Goal: Task Accomplishment & Management: Manage account settings

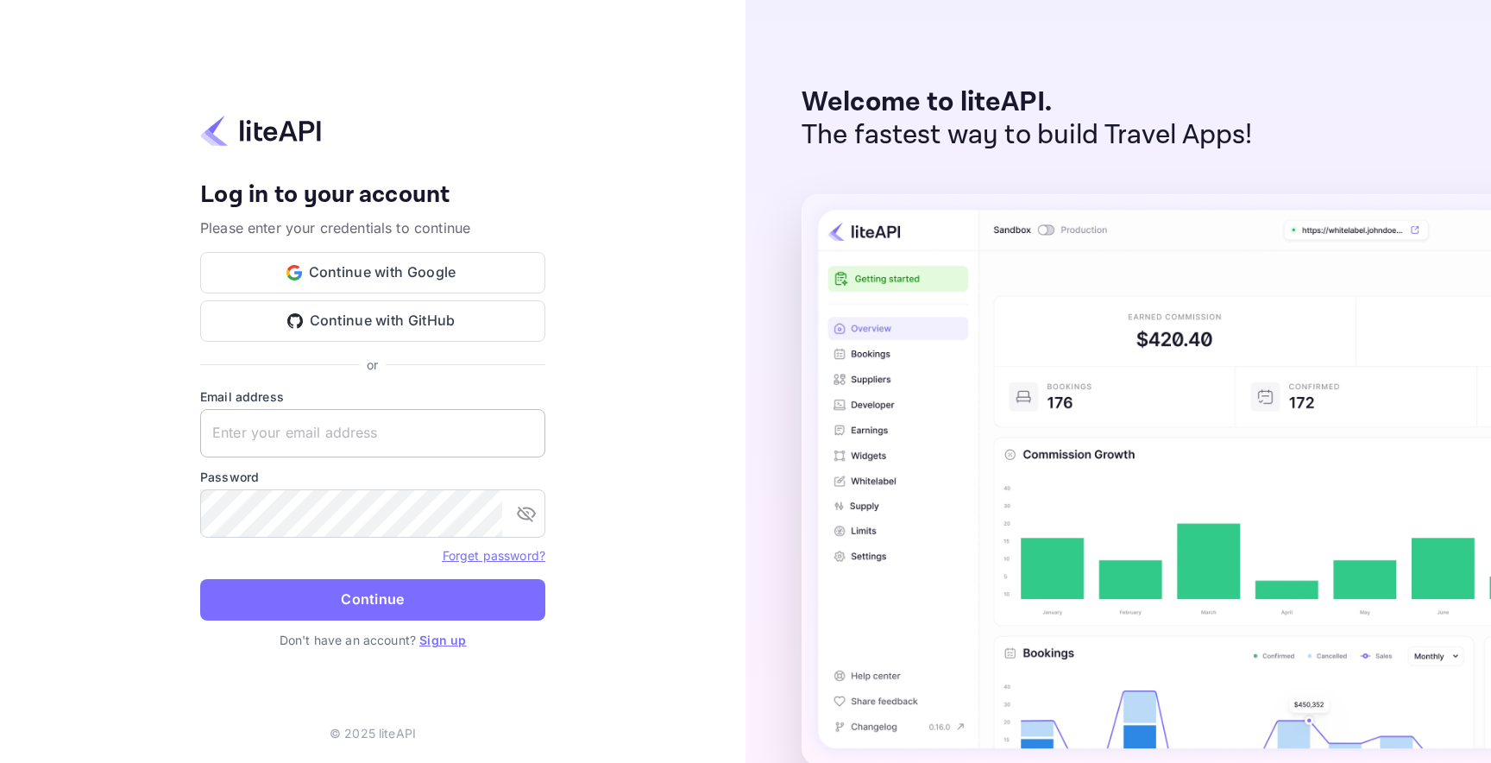
click at [326, 426] on input "text" at bounding box center [372, 433] width 345 height 48
type input "[EMAIL_ADDRESS][DOMAIN_NAME]"
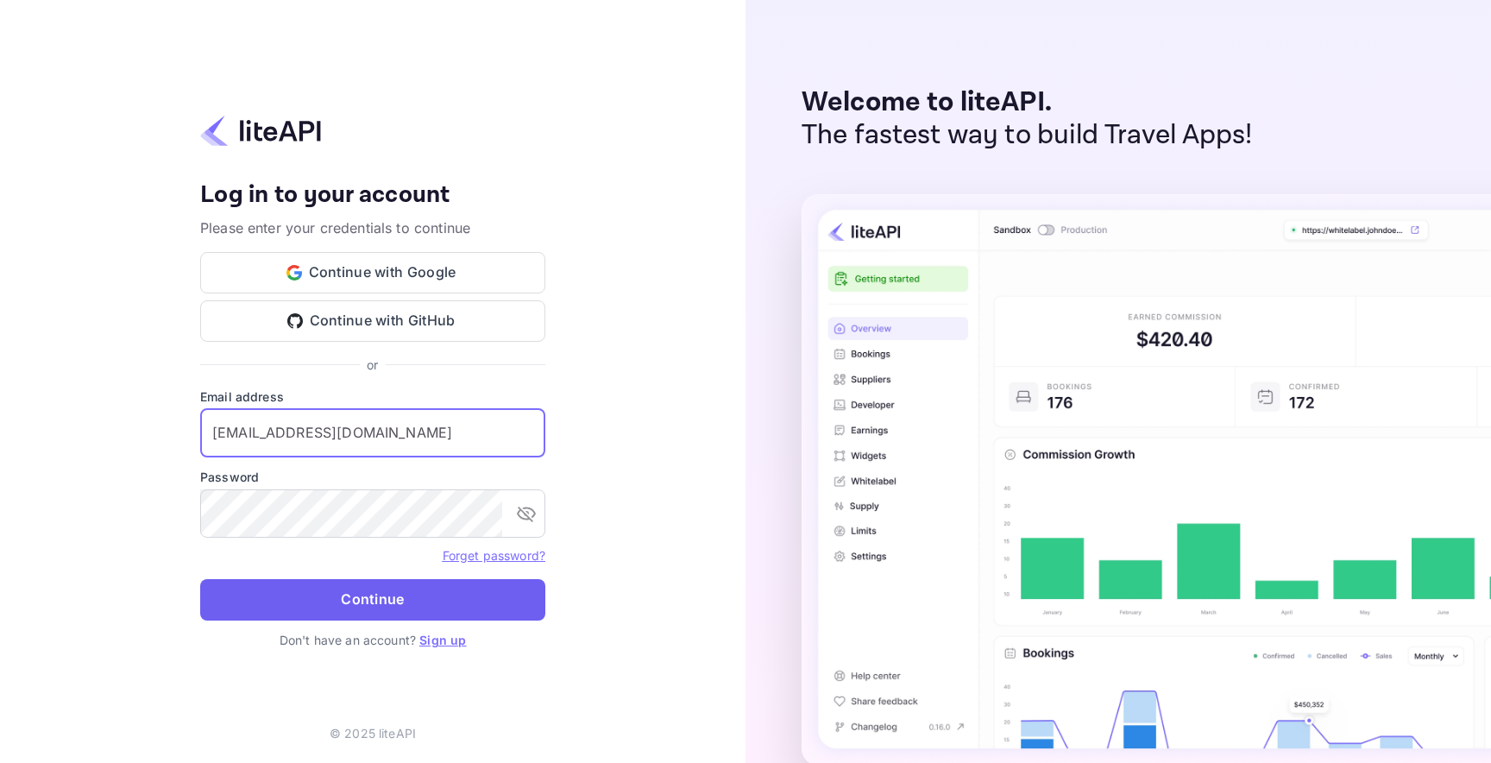
click at [392, 585] on button "Continue" at bounding box center [372, 599] width 345 height 41
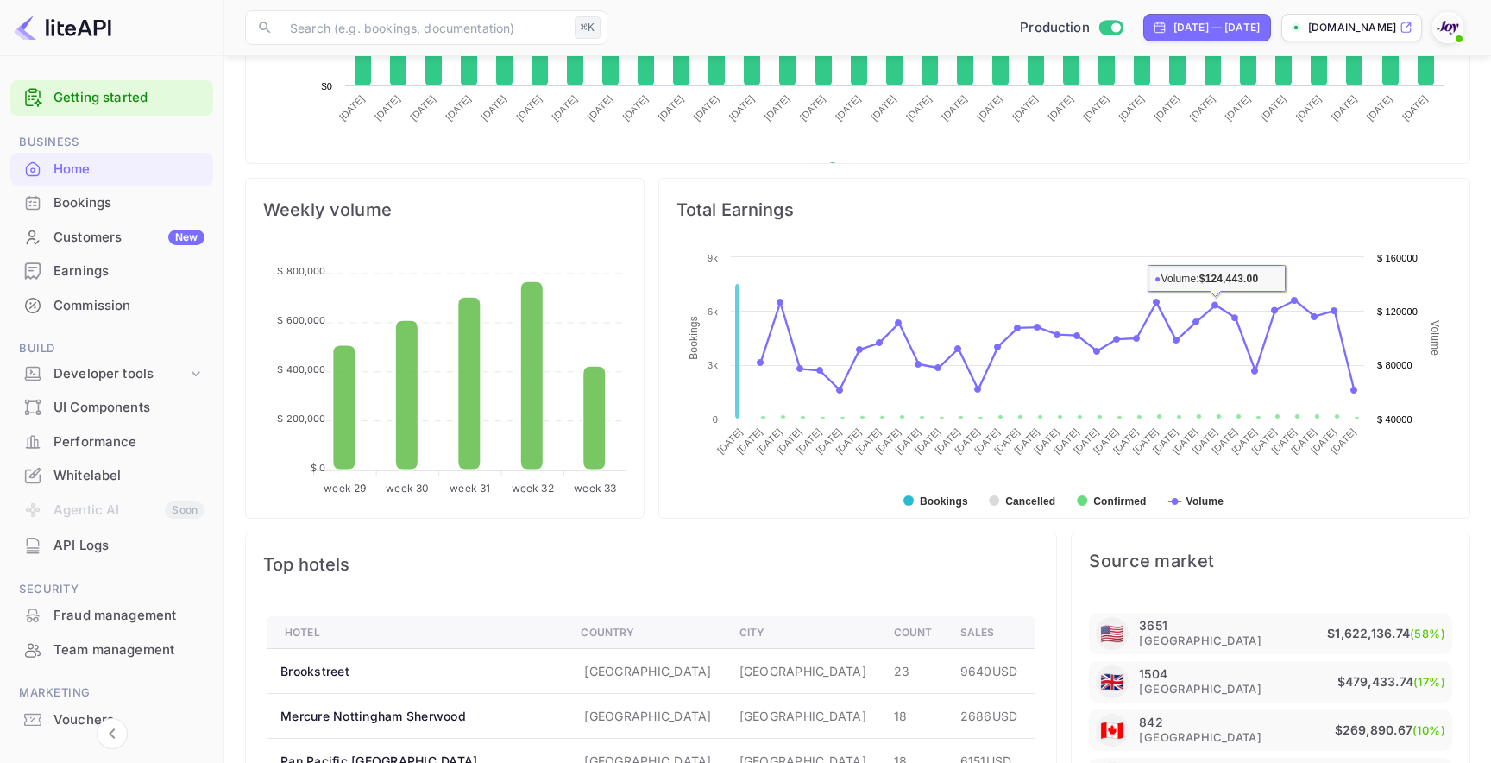
scroll to position [566, 0]
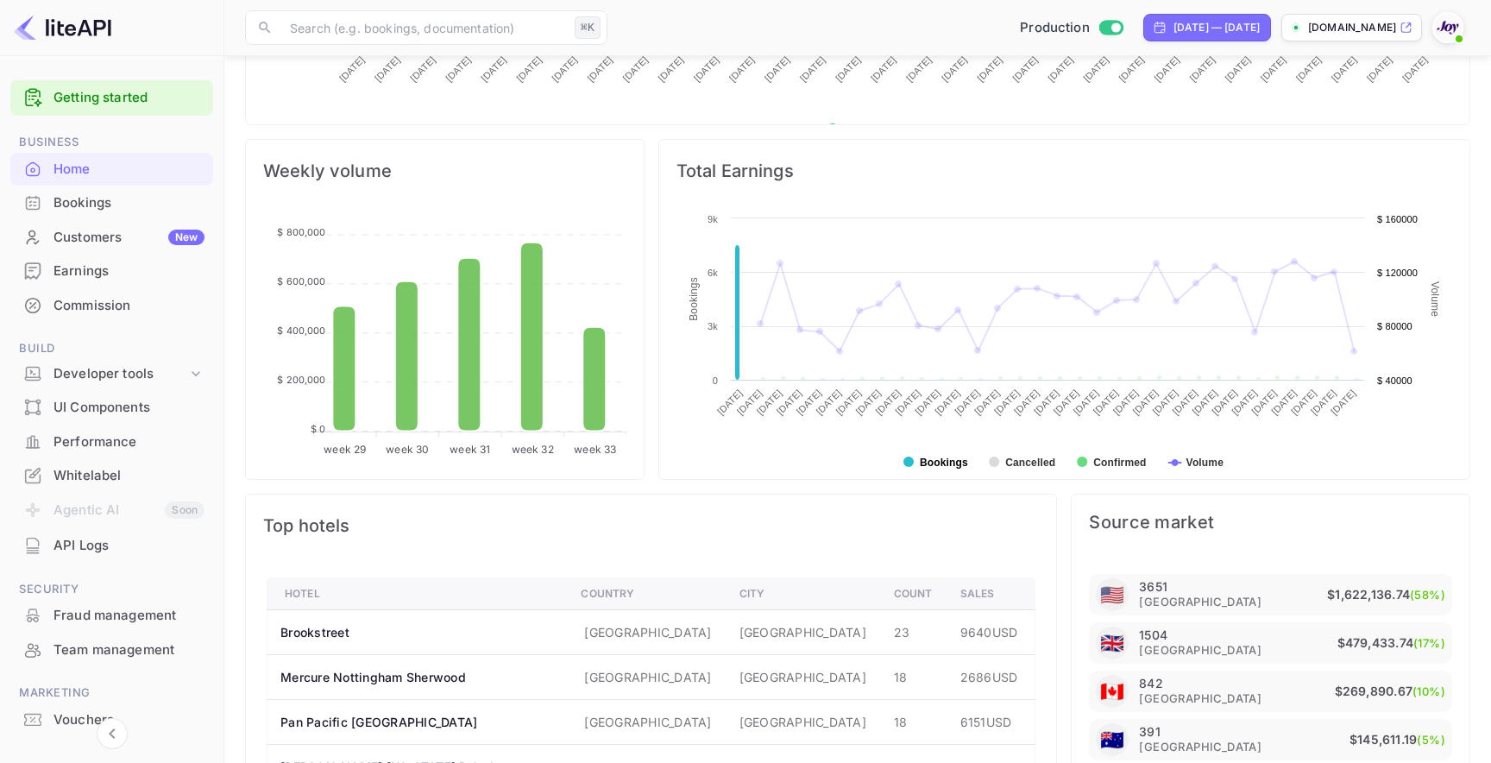
click at [943, 462] on text "Bookings" at bounding box center [944, 463] width 48 height 12
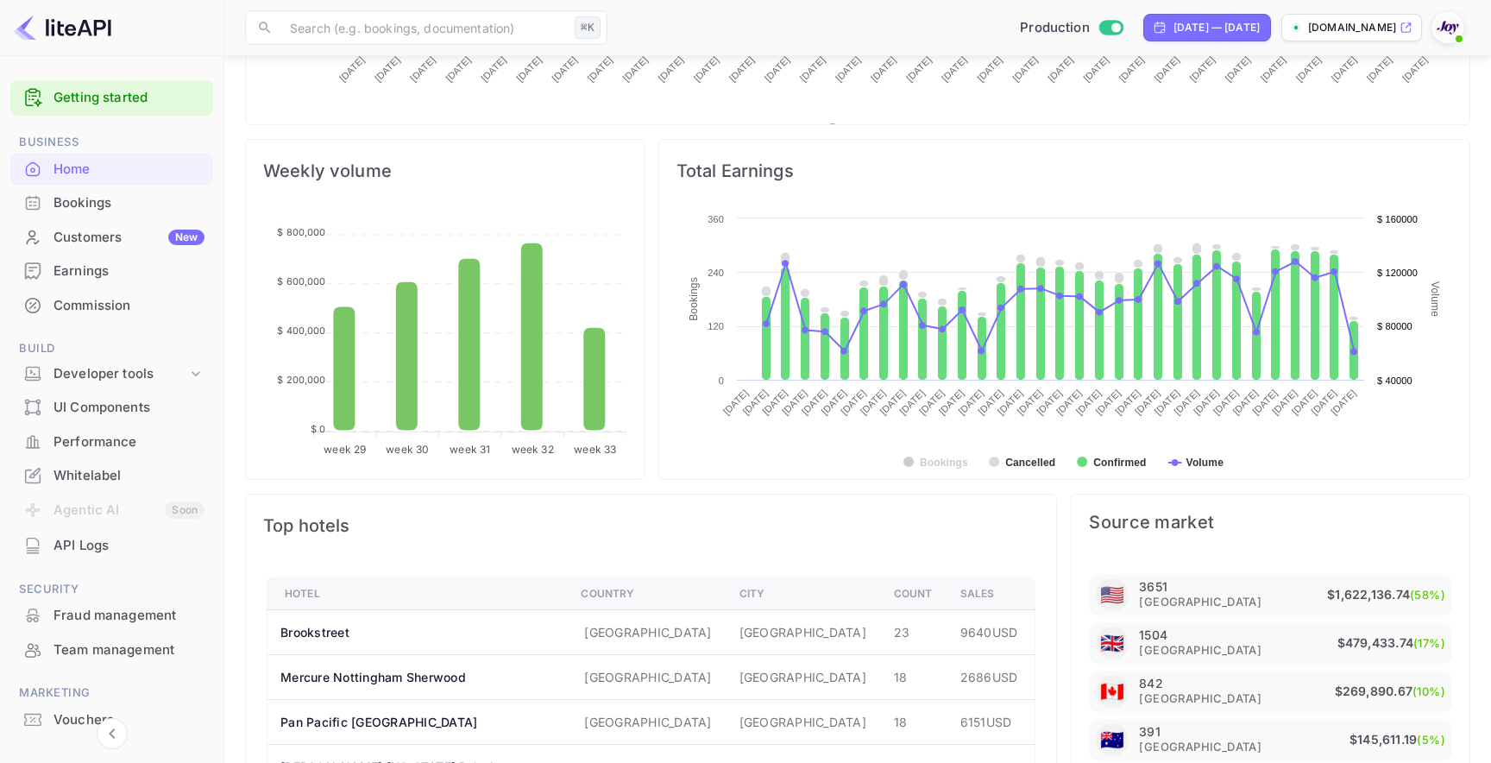
click at [108, 305] on div "Commission" at bounding box center [129, 306] width 151 height 20
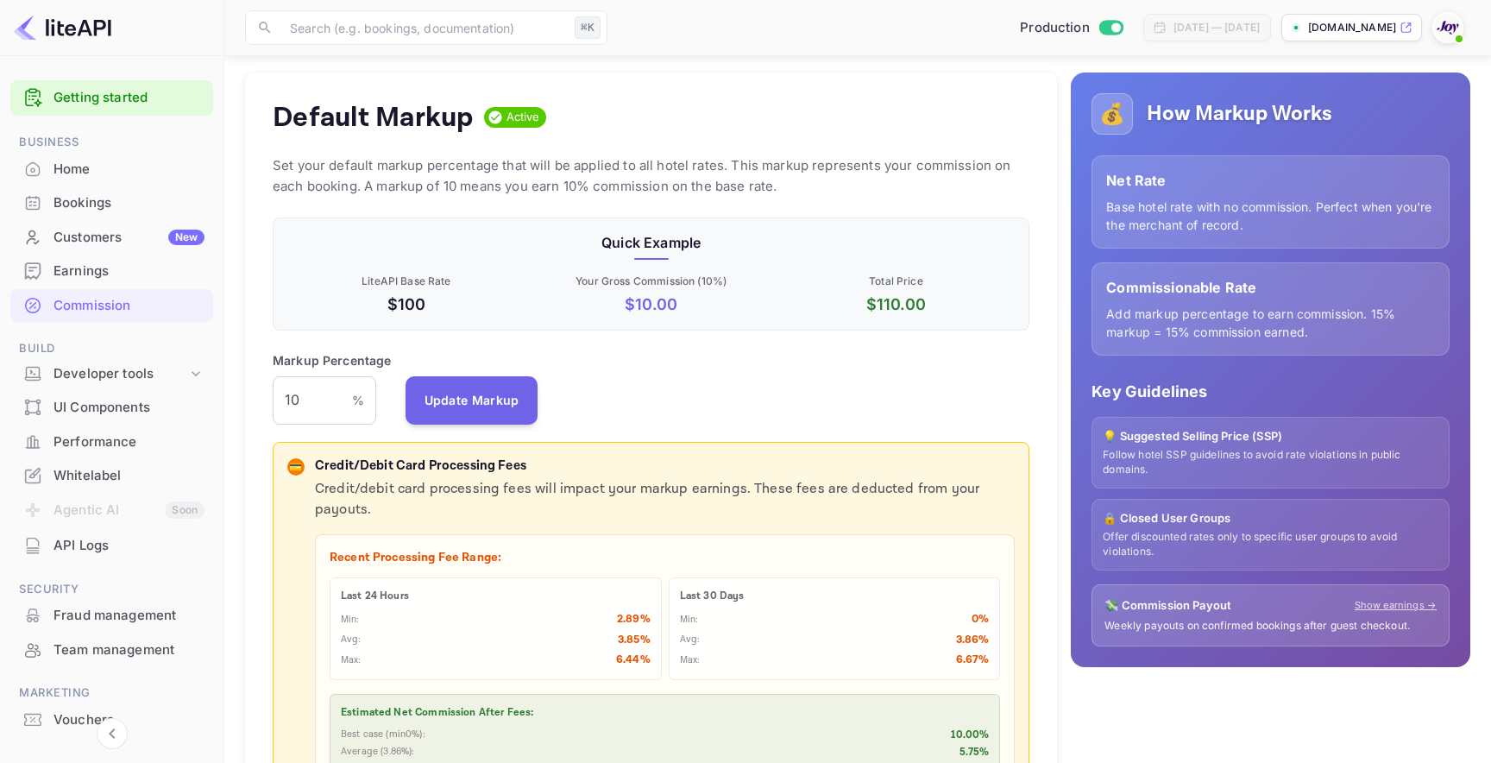
scroll to position [148, 0]
